Goal: Check status: Check status

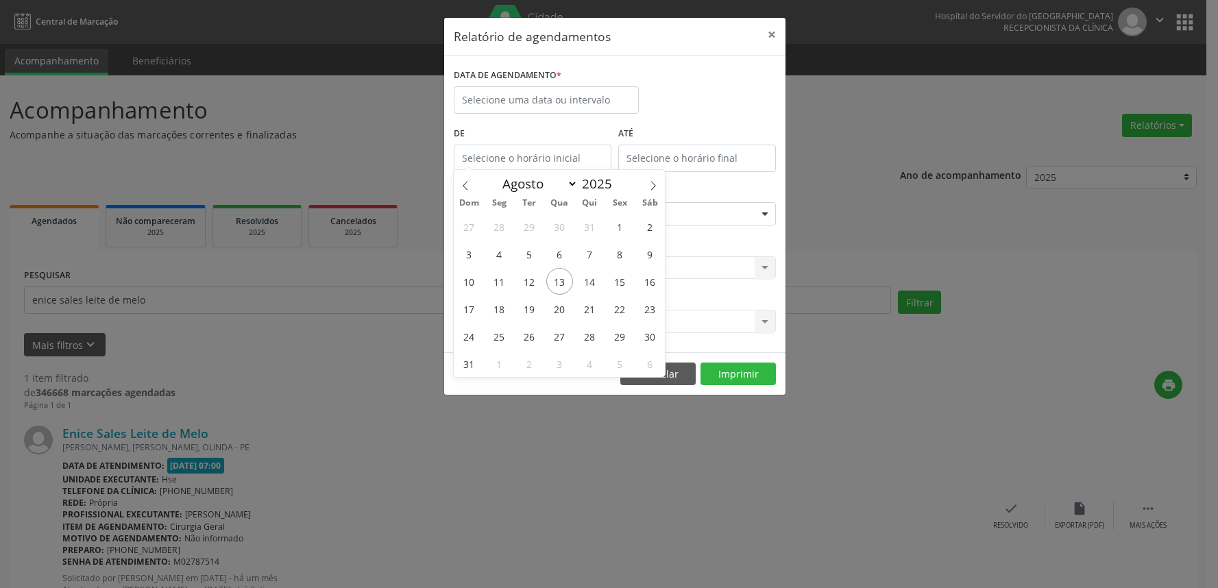
select select "7"
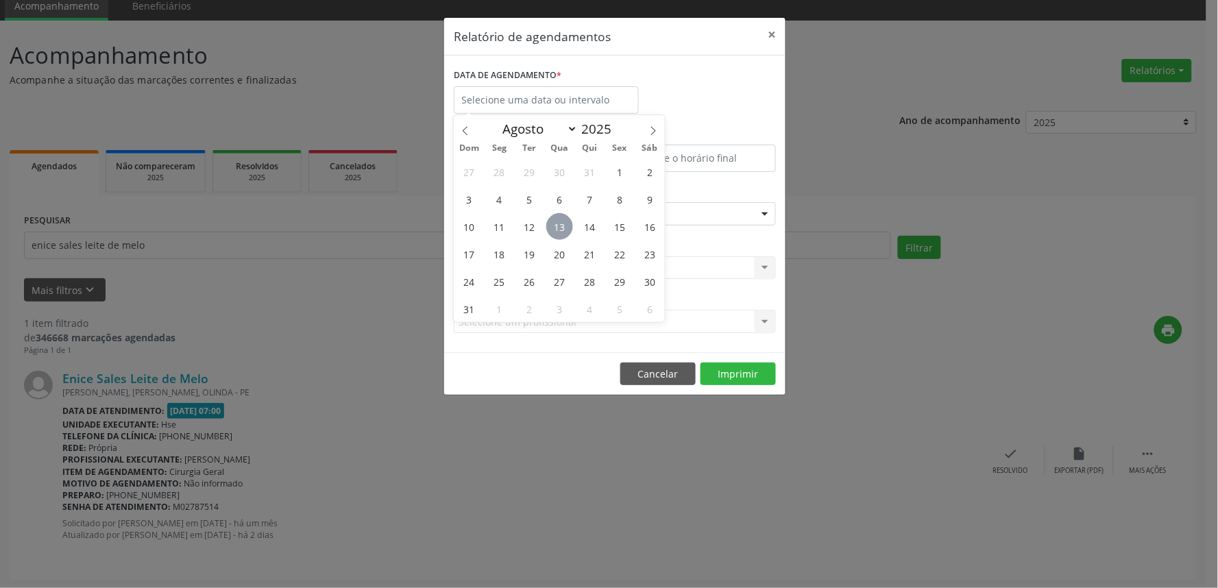
click at [565, 223] on span "13" at bounding box center [559, 226] width 27 height 27
type input "[DATE]"
click at [565, 223] on span "13" at bounding box center [559, 226] width 27 height 27
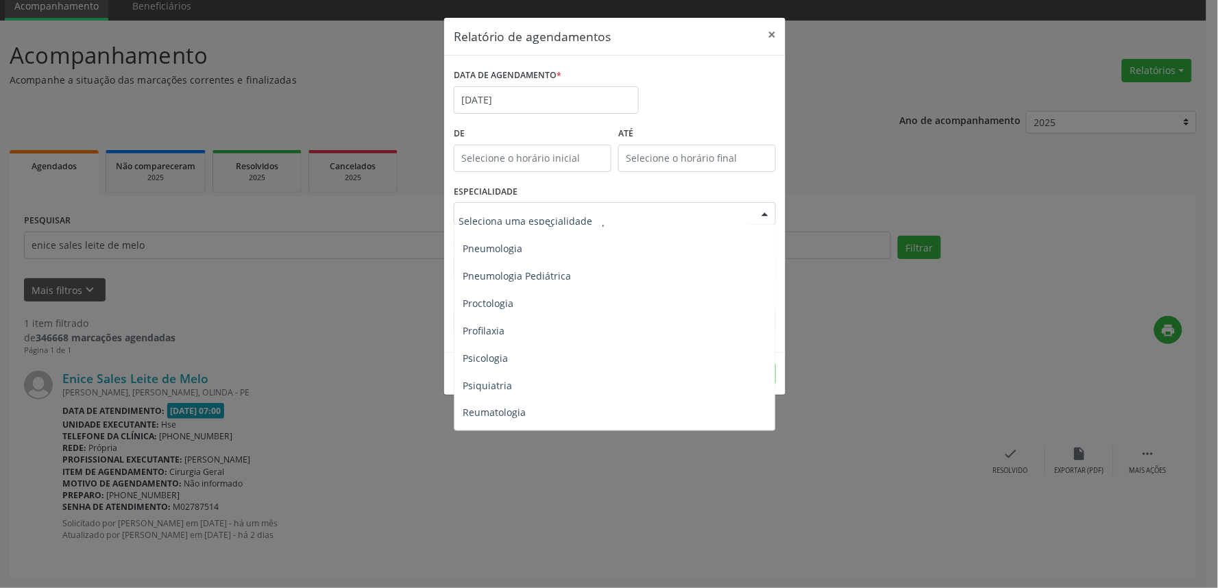
scroll to position [2328, 0]
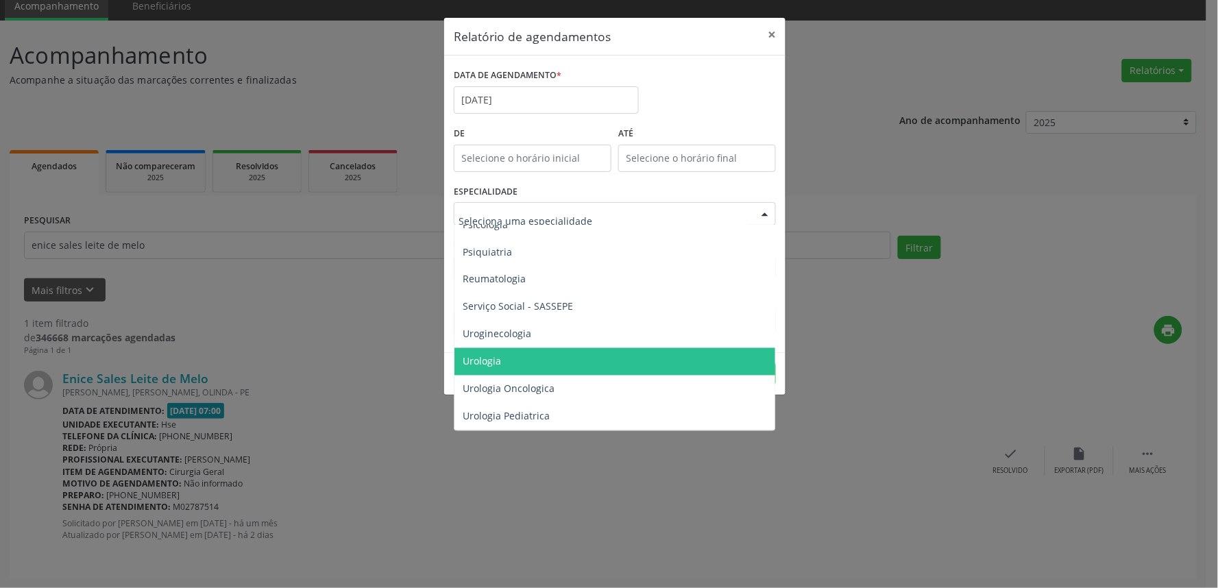
click at [531, 348] on span "Urologia" at bounding box center [615, 361] width 323 height 27
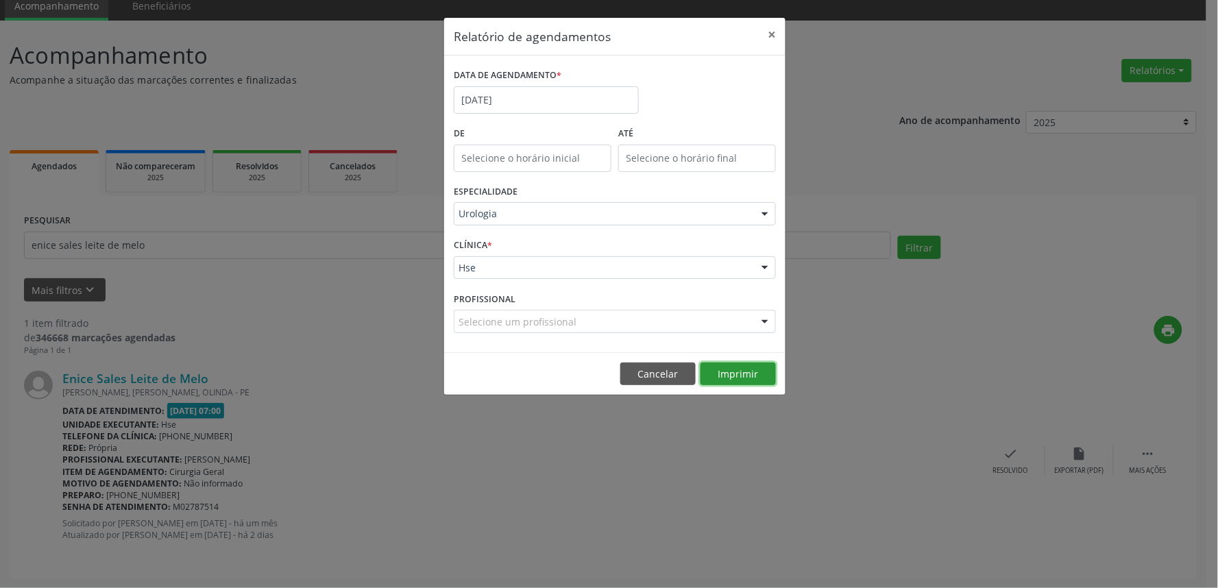
click at [724, 367] on button "Imprimir" at bounding box center [737, 373] width 75 height 23
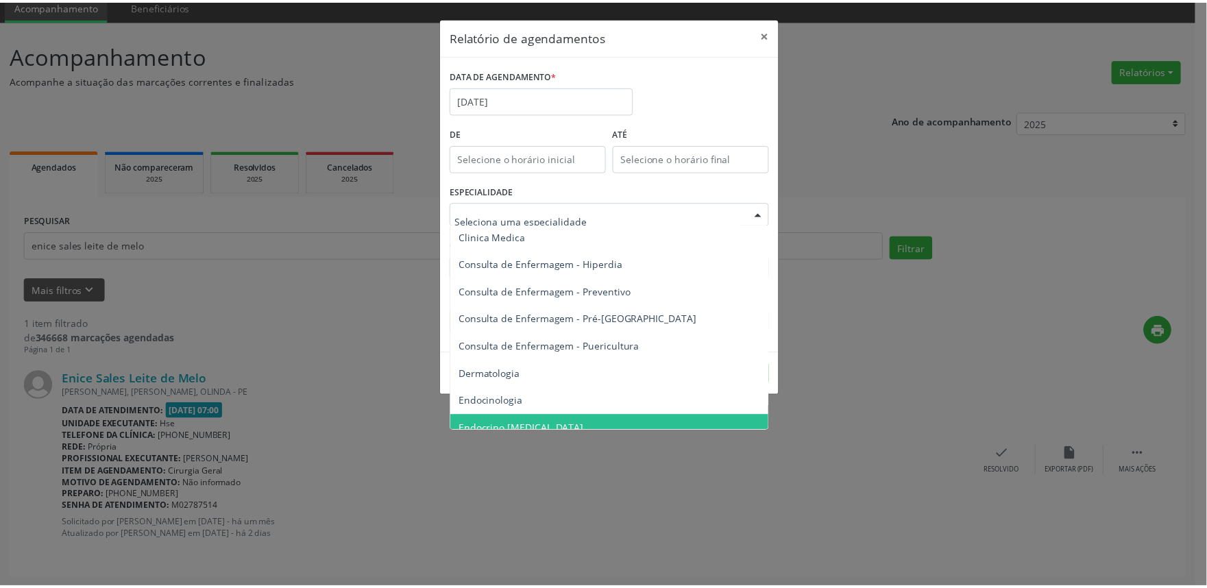
scroll to position [348, 0]
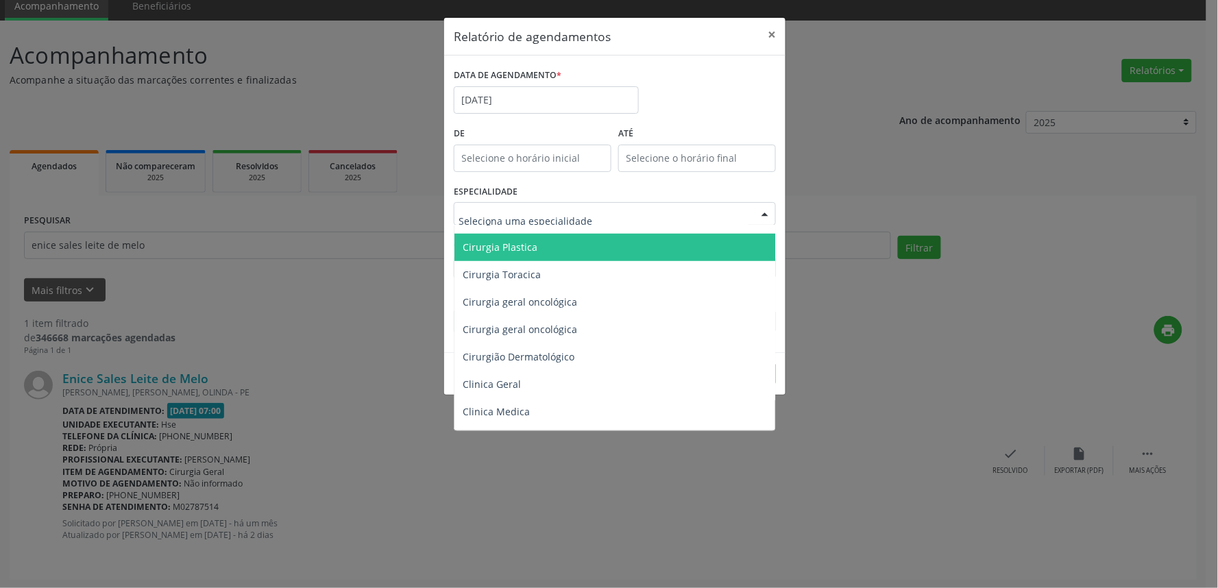
click at [563, 251] on span "Cirurgia Plastica" at bounding box center [615, 247] width 323 height 27
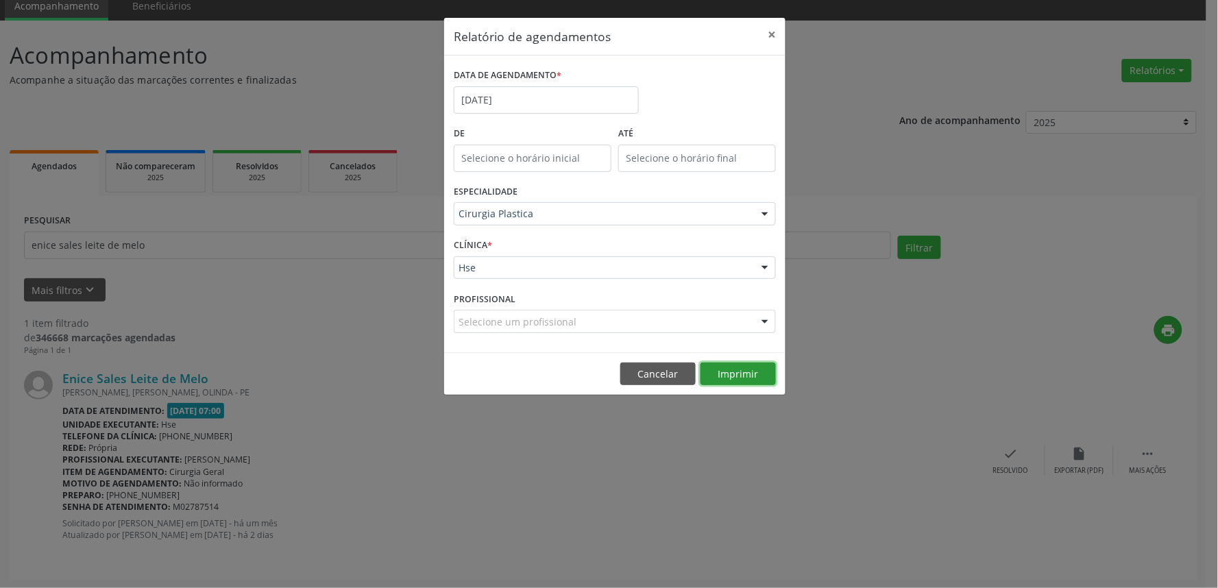
click at [730, 380] on button "Imprimir" at bounding box center [737, 373] width 75 height 23
click at [774, 27] on button "×" at bounding box center [771, 35] width 27 height 34
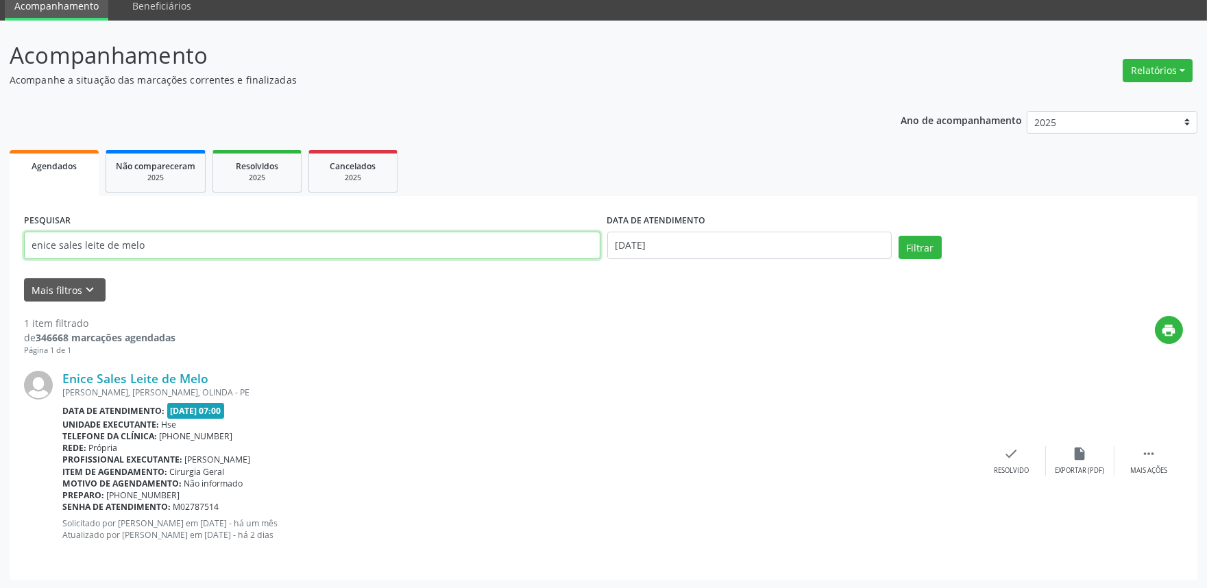
click at [99, 252] on input "enice sales leite de melo" at bounding box center [312, 245] width 576 height 27
click at [58, 257] on input "enice sales leite de melo" at bounding box center [312, 245] width 576 height 27
click at [59, 256] on input "enice sales leite de melo" at bounding box center [312, 245] width 576 height 27
type input "e"
type input "W"
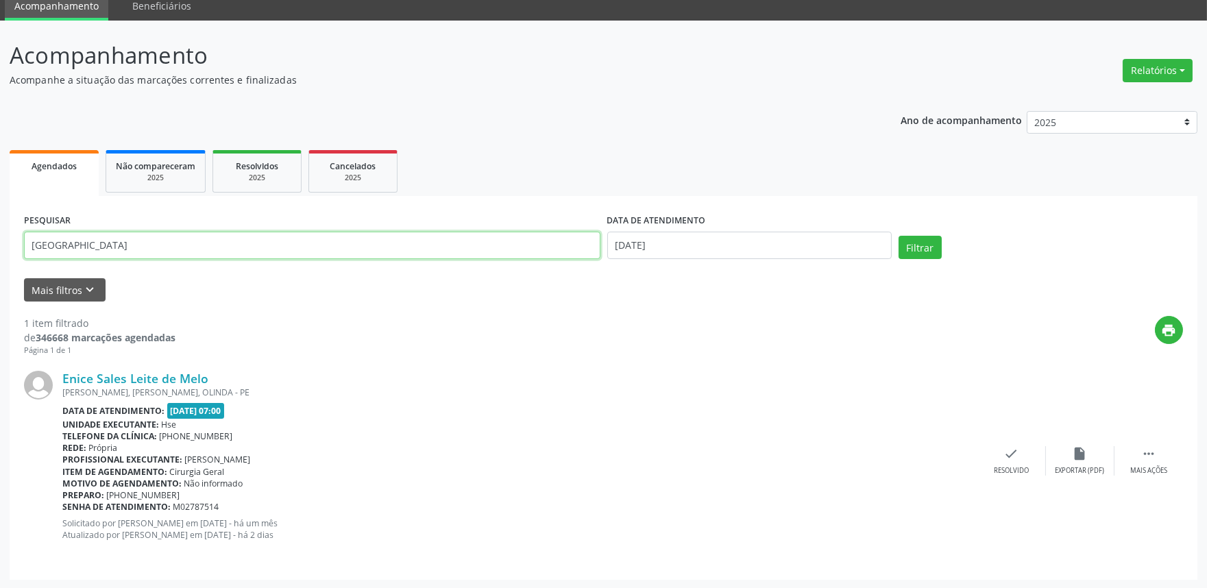
click at [898, 236] on button "Filtrar" at bounding box center [919, 247] width 43 height 23
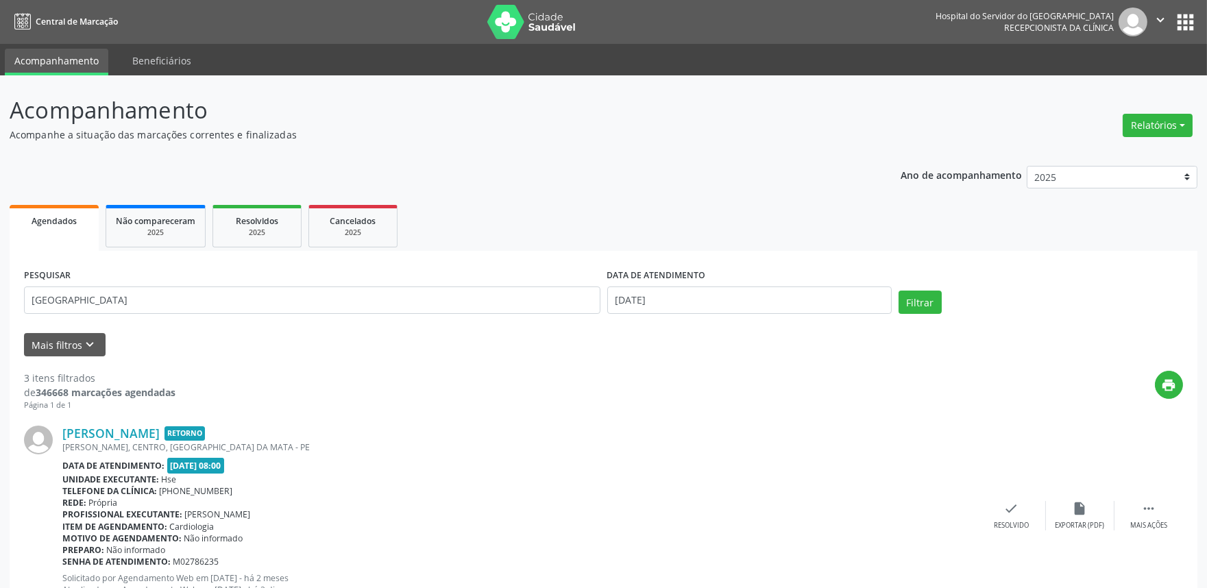
click at [58, 210] on link "Agendados" at bounding box center [54, 228] width 89 height 46
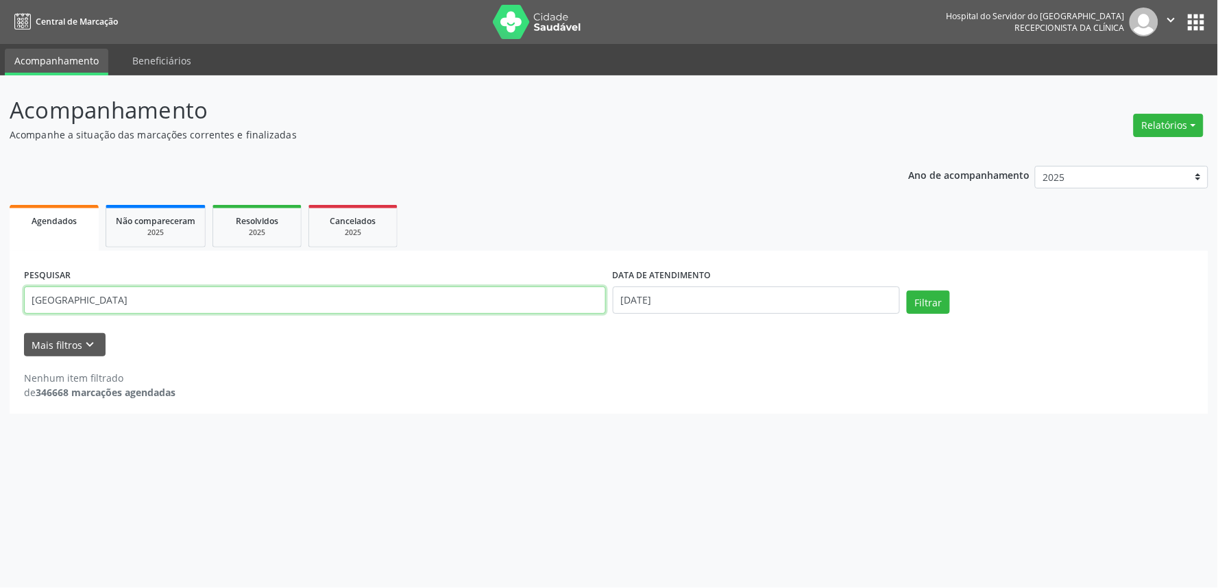
click at [113, 300] on input "[GEOGRAPHIC_DATA]" at bounding box center [315, 299] width 582 height 27
click at [178, 307] on input "[GEOGRAPHIC_DATA]" at bounding box center [315, 299] width 582 height 27
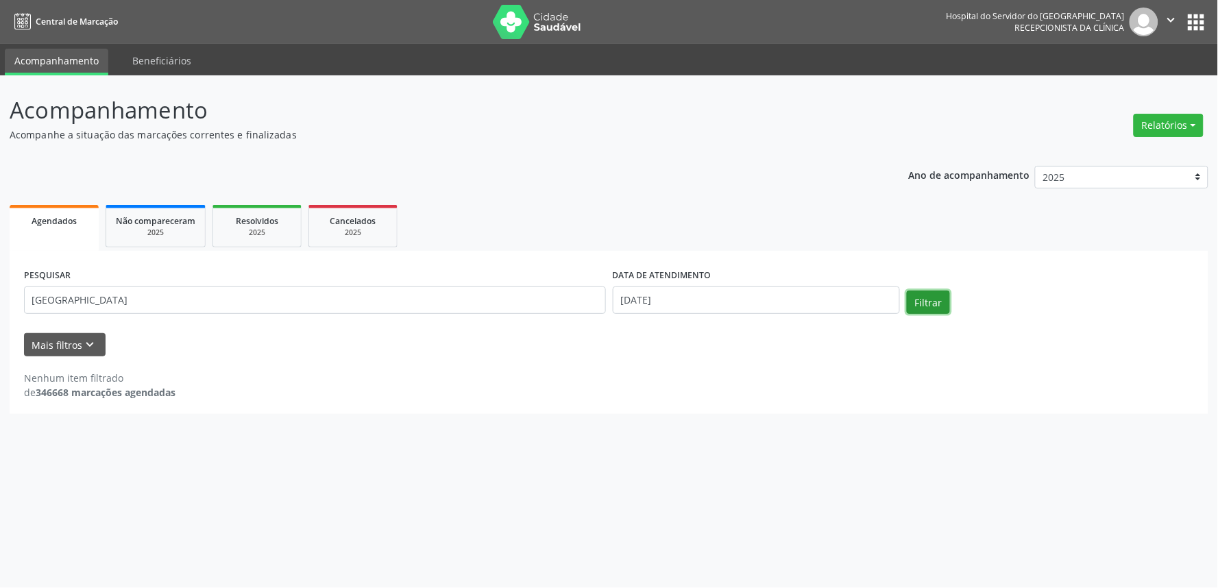
click at [927, 303] on button "Filtrar" at bounding box center [928, 302] width 43 height 23
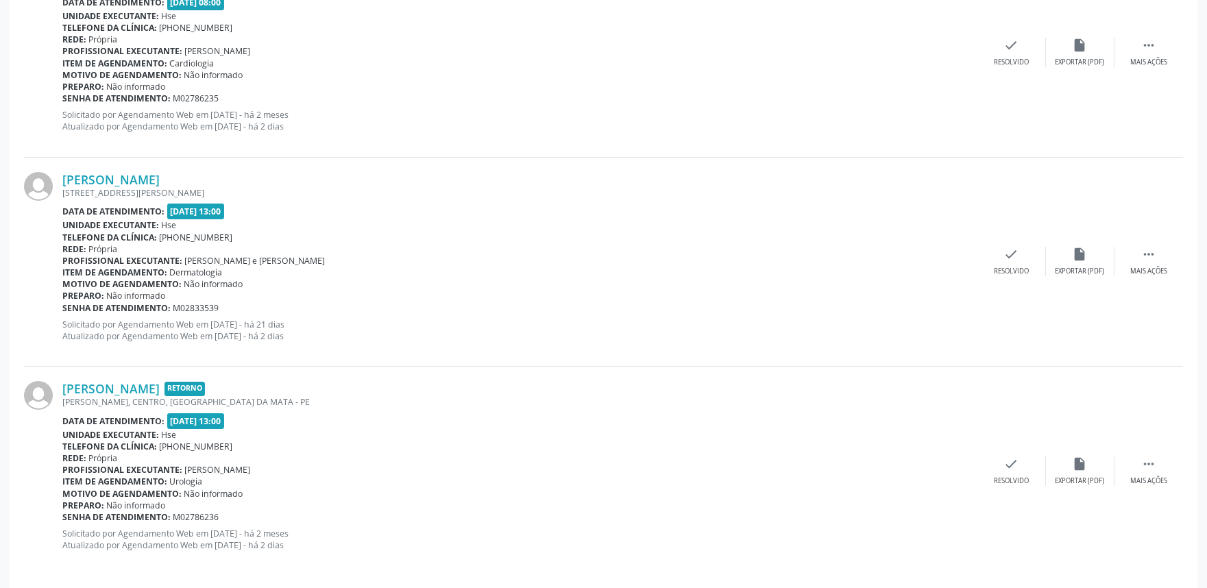
scroll to position [169, 0]
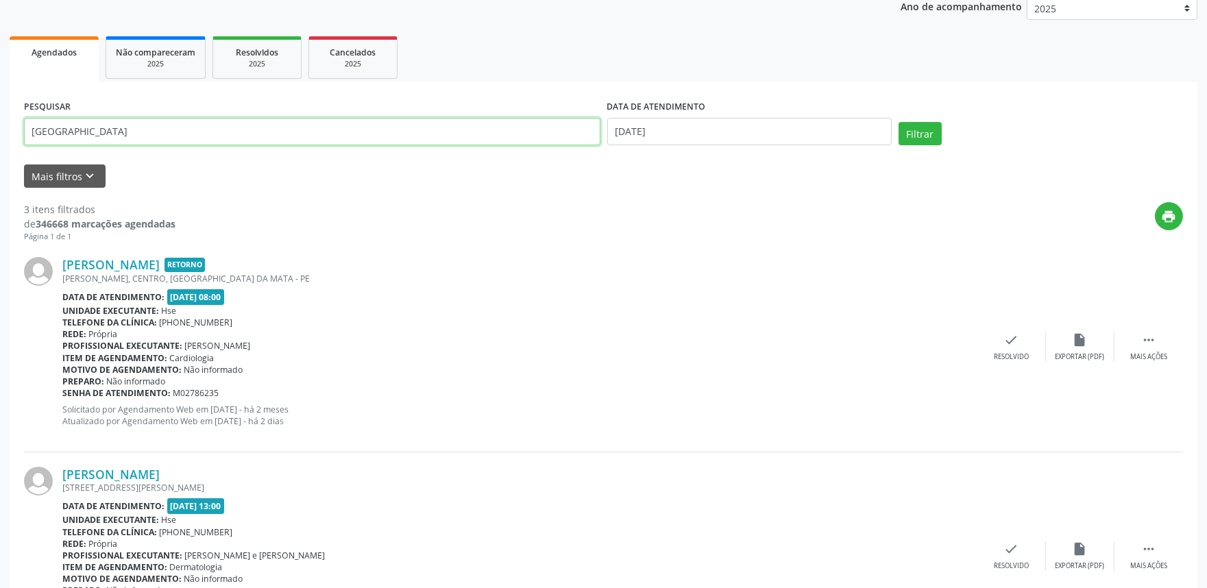
click at [160, 134] on input "[GEOGRAPHIC_DATA]" at bounding box center [312, 131] width 576 height 27
type input "[PERSON_NAME]"
click at [148, 127] on input "[PERSON_NAME]" at bounding box center [312, 131] width 576 height 27
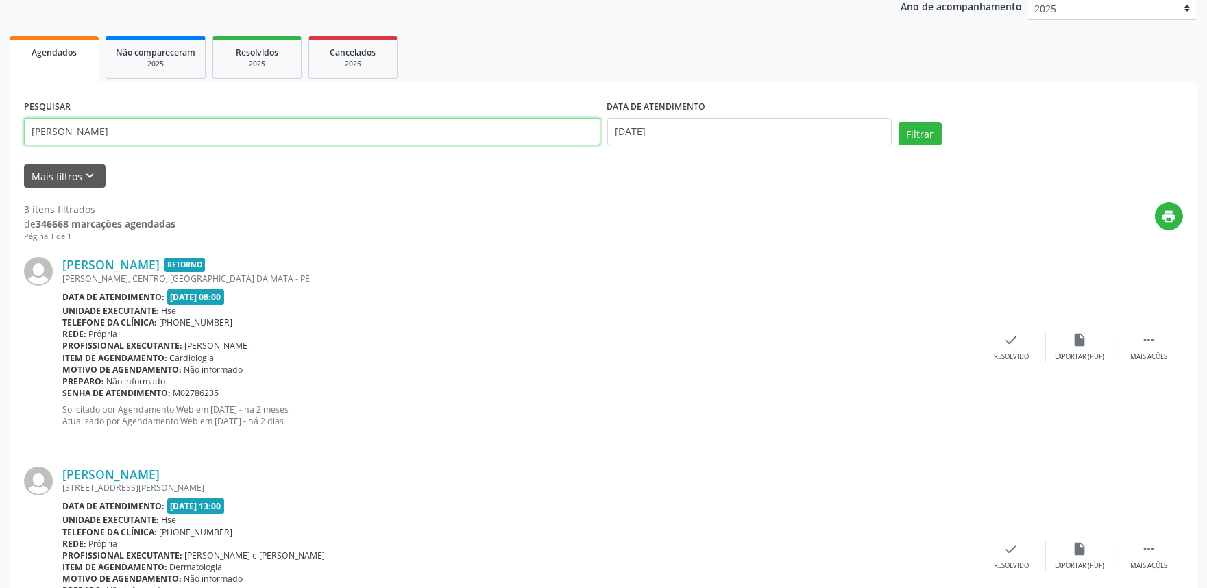
click at [148, 127] on input "[PERSON_NAME]" at bounding box center [312, 131] width 576 height 27
type input "ailton"
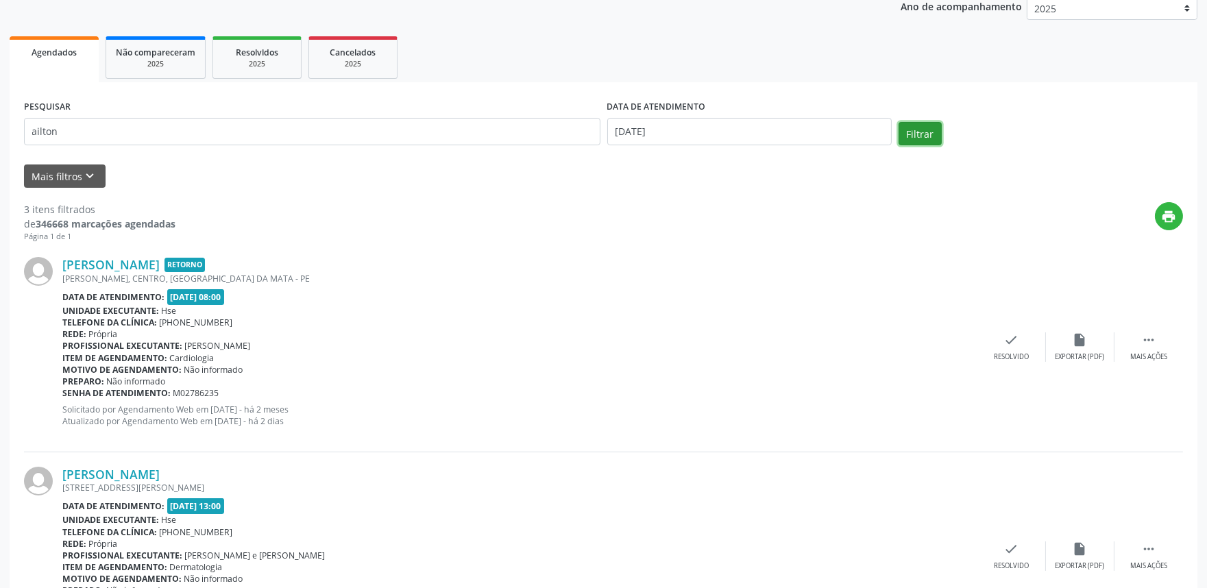
click at [924, 137] on button "Filtrar" at bounding box center [919, 133] width 43 height 23
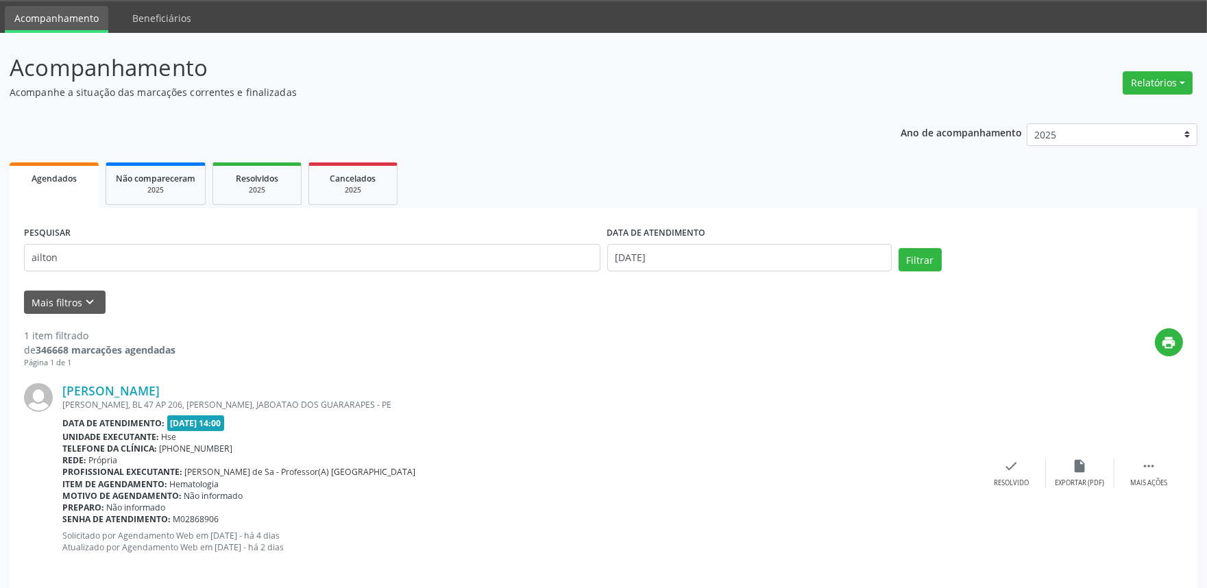
scroll to position [55, 0]
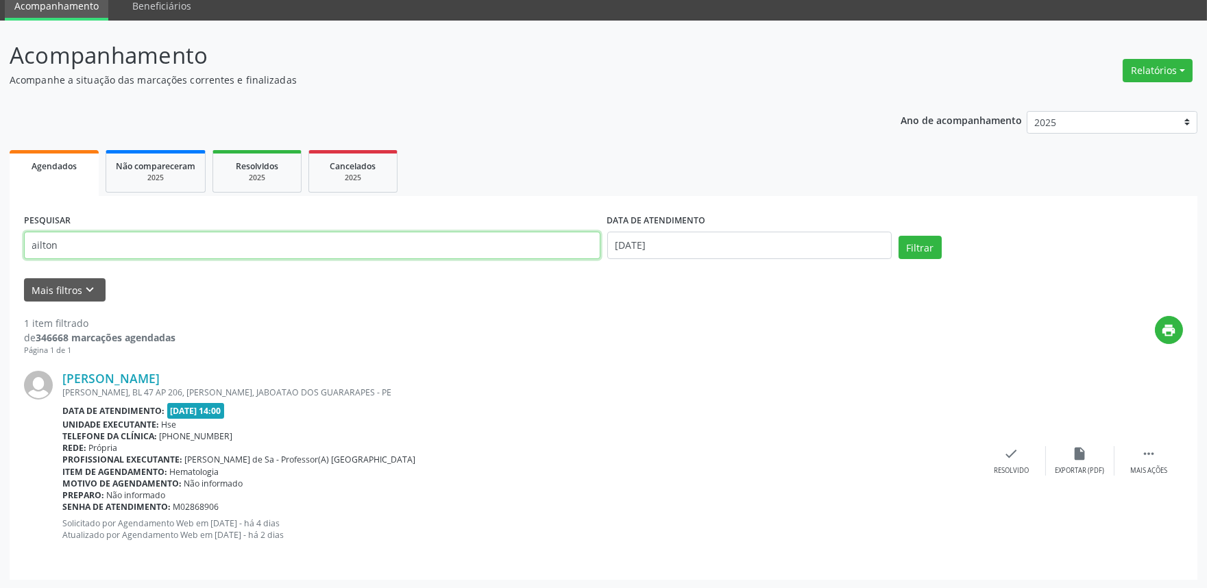
click at [100, 249] on input "ailton" at bounding box center [312, 245] width 576 height 27
type input "[PERSON_NAME]"
click at [898, 236] on button "Filtrar" at bounding box center [919, 247] width 43 height 23
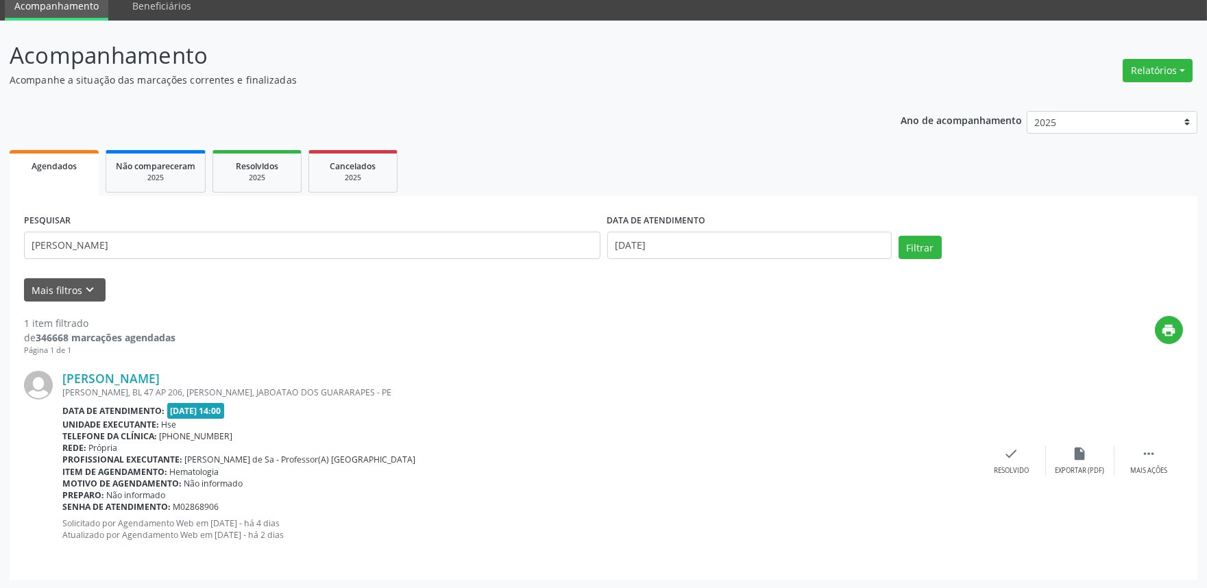
scroll to position [0, 0]
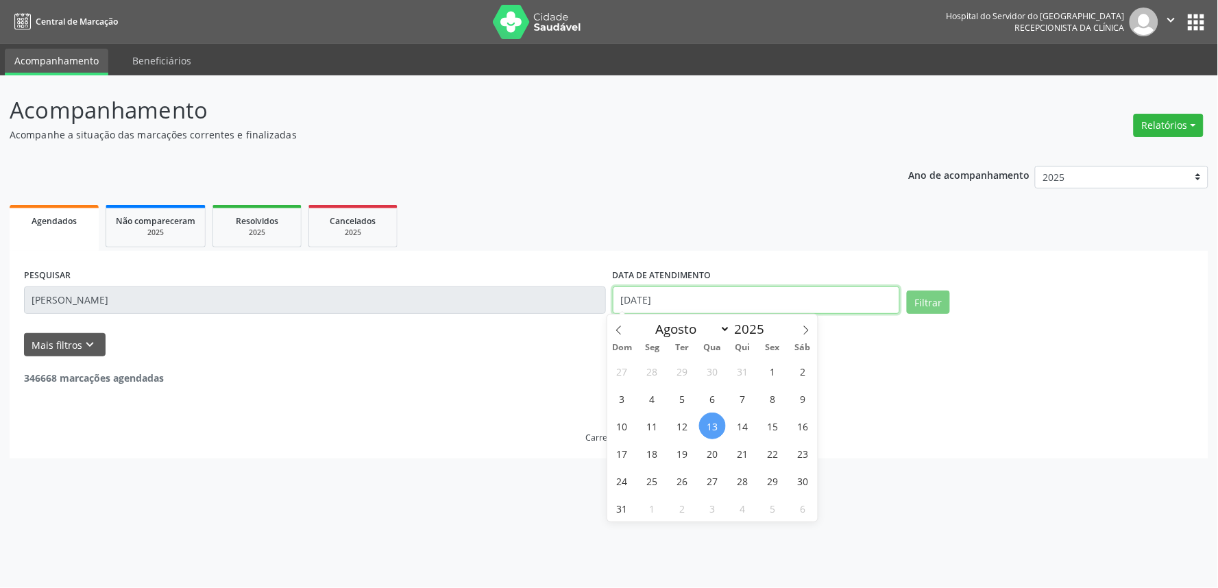
click at [699, 301] on input "[DATE]" at bounding box center [756, 299] width 287 height 27
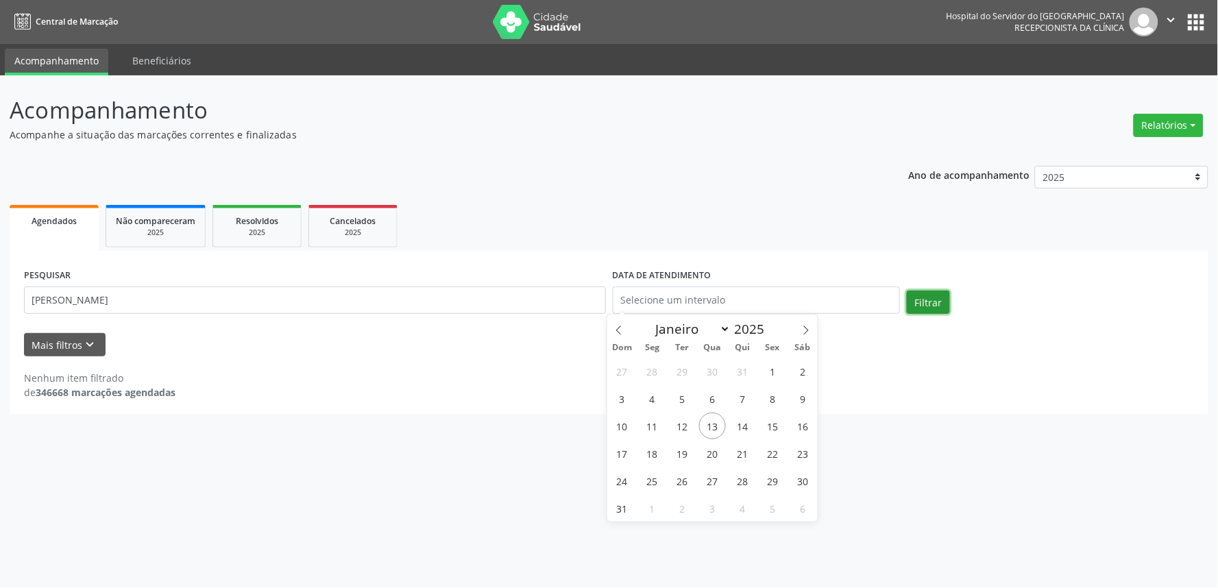
click at [939, 307] on button "Filtrar" at bounding box center [928, 302] width 43 height 23
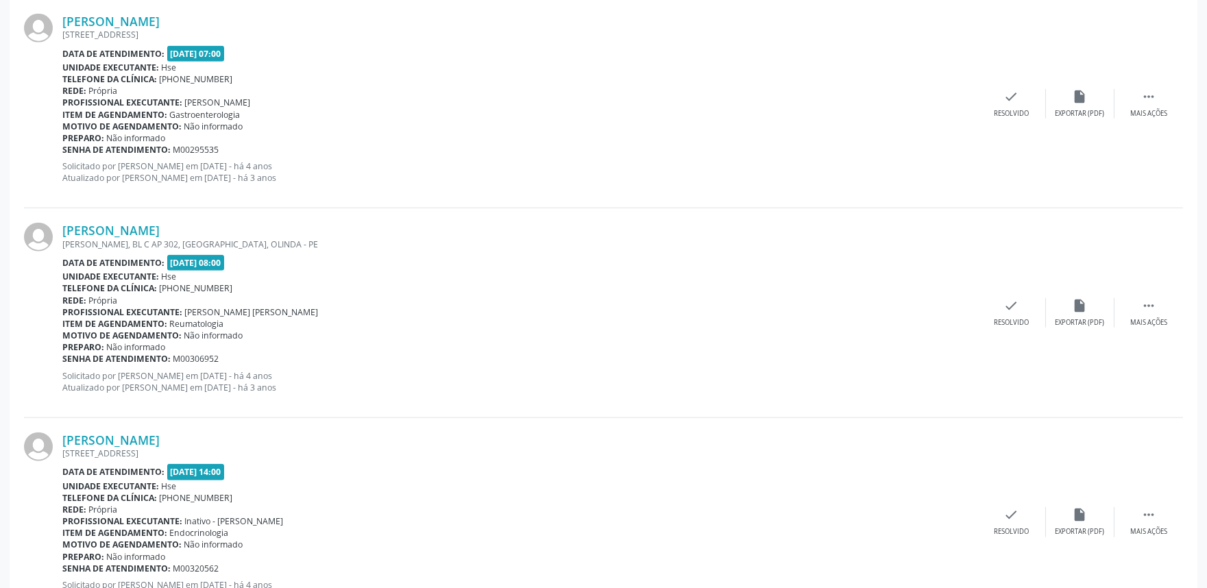
scroll to position [3024, 0]
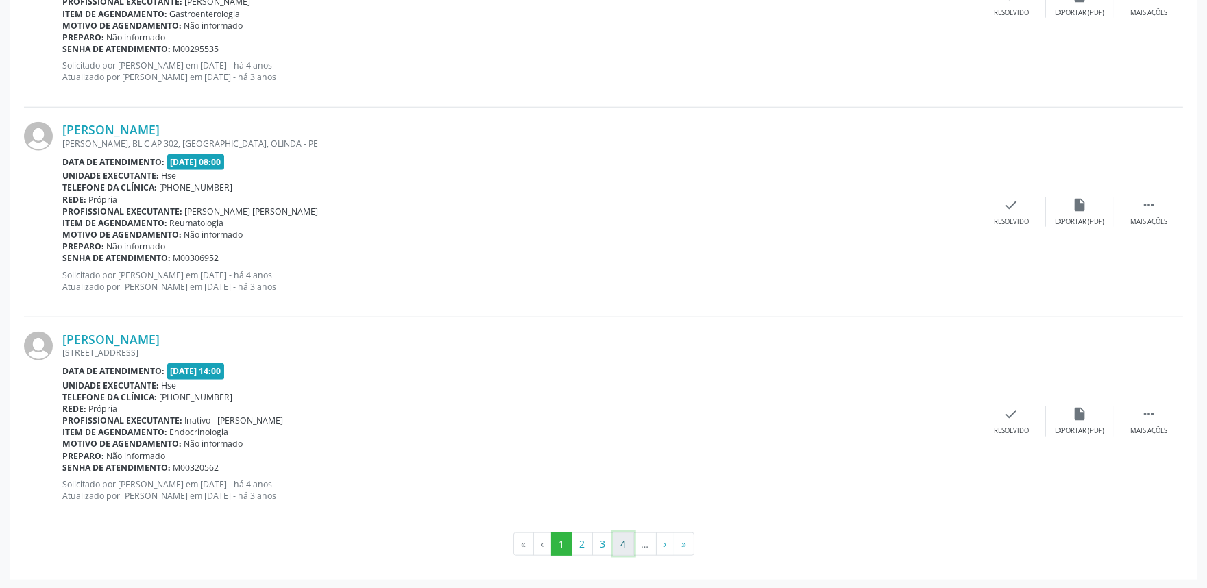
click at [626, 544] on button "4" at bounding box center [623, 543] width 21 height 23
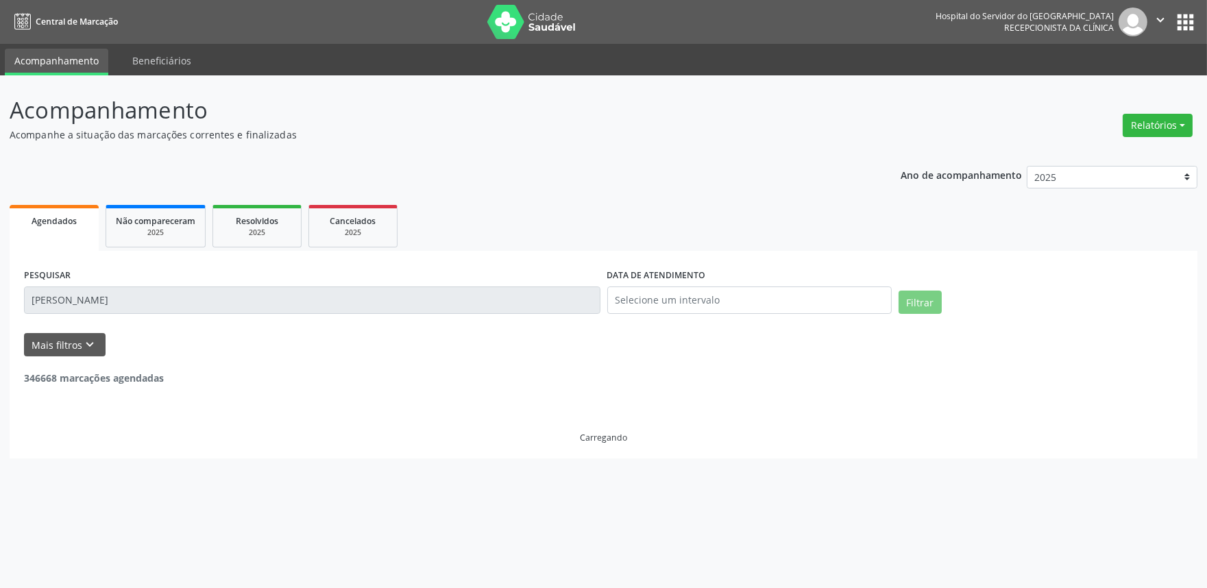
scroll to position [0, 0]
